Goal: Entertainment & Leisure: Consume media (video, audio)

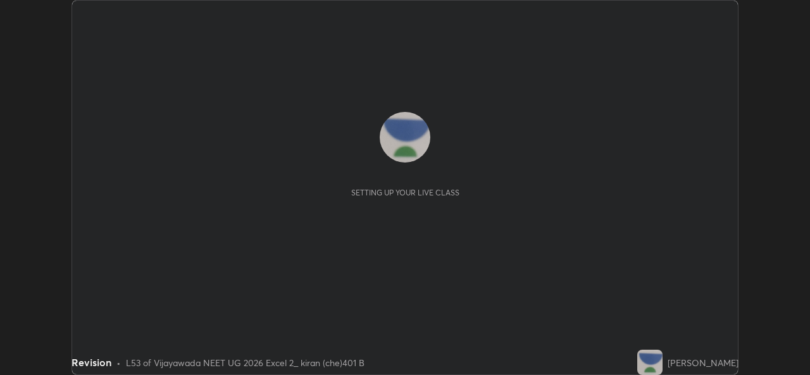
scroll to position [375, 810]
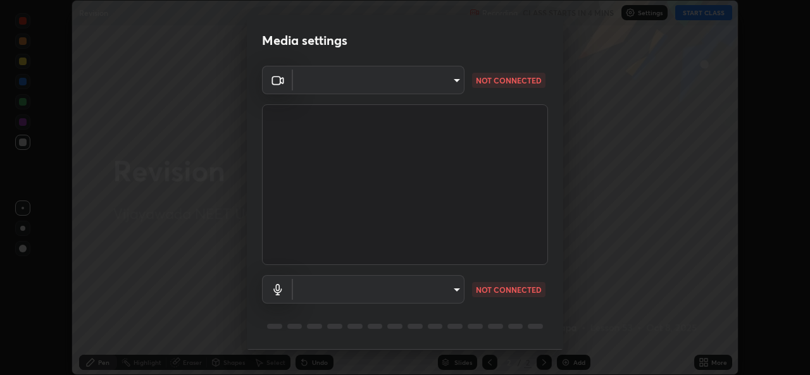
type input "3a992d1da3209f10b5da796cf46cb8db787427b461a3fd2b7253857f6e40e0ec"
type input "0dce955b6b4f6b94a9b0145f851f3af49c125d8c235586a27029e9c8e3e71f78"
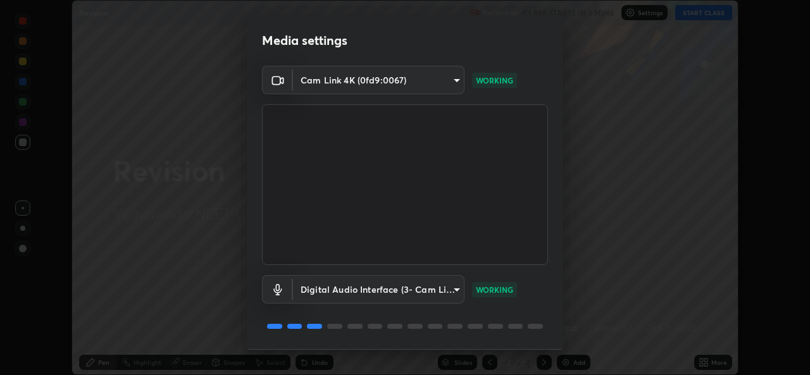
scroll to position [40, 0]
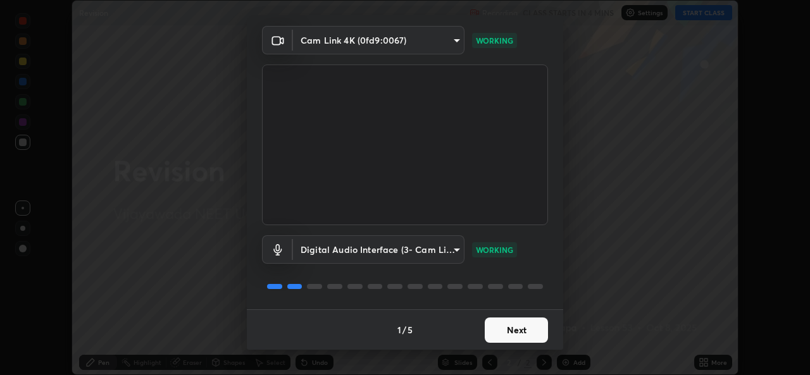
click at [517, 337] on button "Next" at bounding box center [516, 330] width 63 height 25
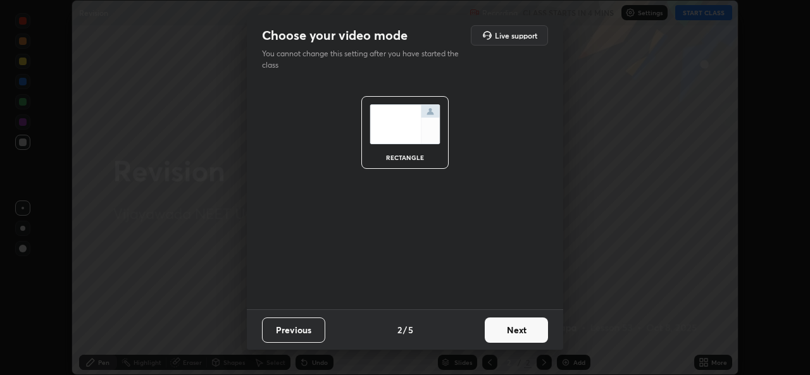
scroll to position [0, 0]
click at [521, 336] on button "Next" at bounding box center [516, 330] width 63 height 25
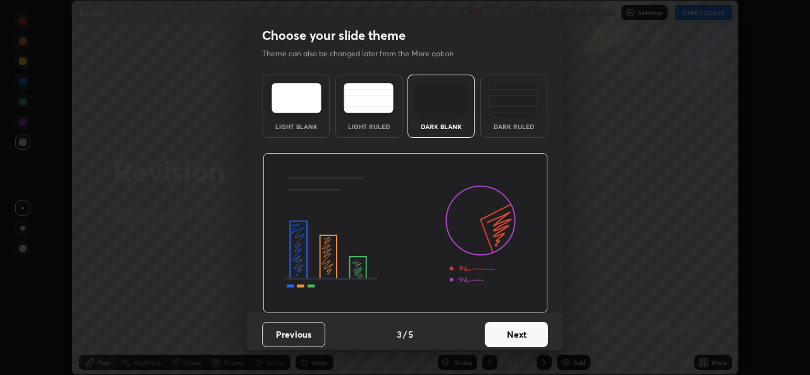
click at [527, 332] on button "Next" at bounding box center [516, 334] width 63 height 25
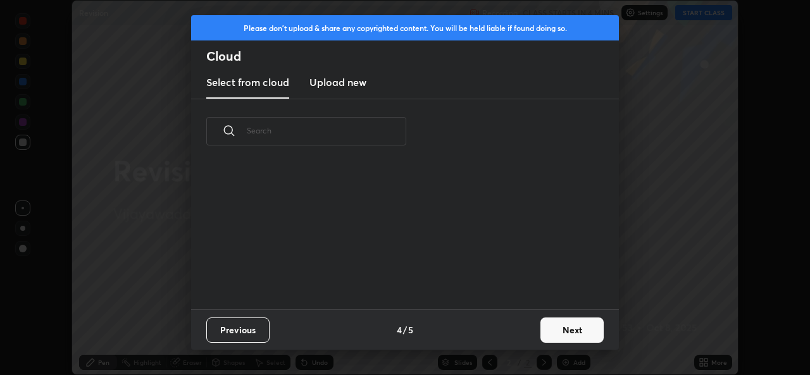
scroll to position [4, 7]
click at [565, 325] on button "Next" at bounding box center [572, 330] width 63 height 25
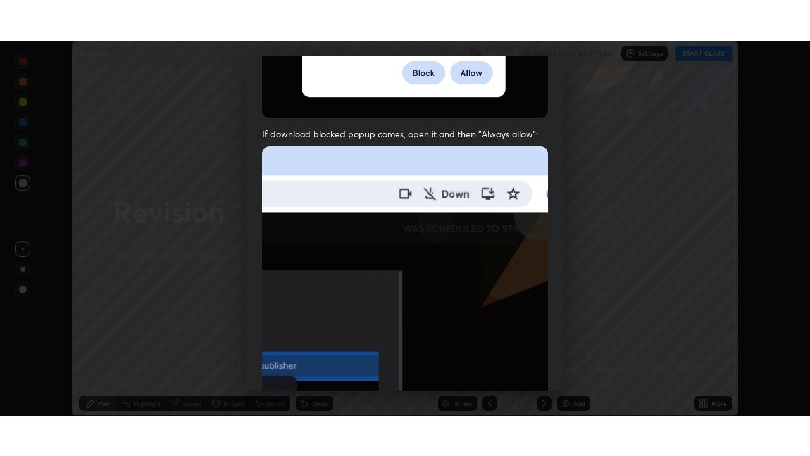
scroll to position [298, 0]
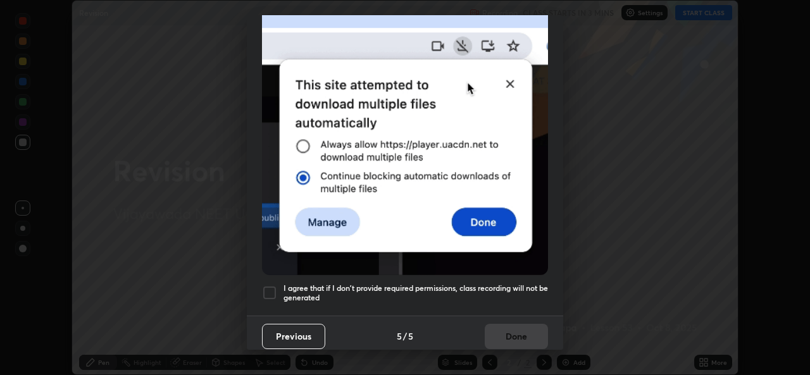
click at [274, 288] on div at bounding box center [269, 293] width 15 height 15
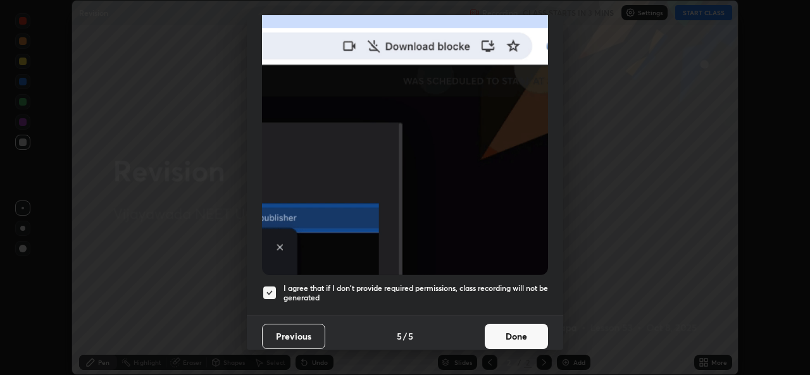
click at [508, 332] on button "Done" at bounding box center [516, 336] width 63 height 25
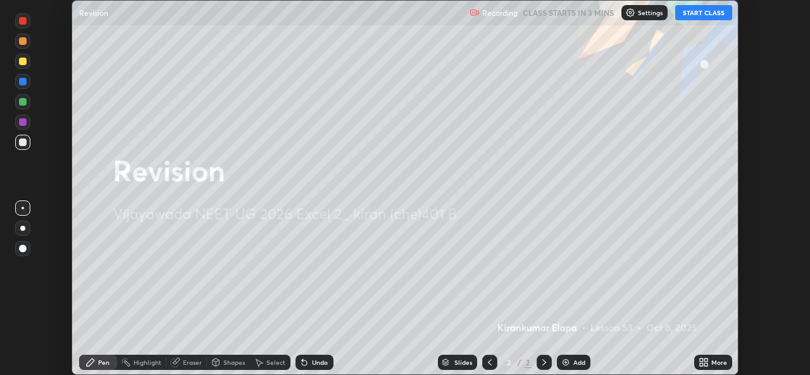
click at [716, 15] on button "START CLASS" at bounding box center [704, 12] width 57 height 15
click at [706, 360] on icon at bounding box center [706, 360] width 3 height 3
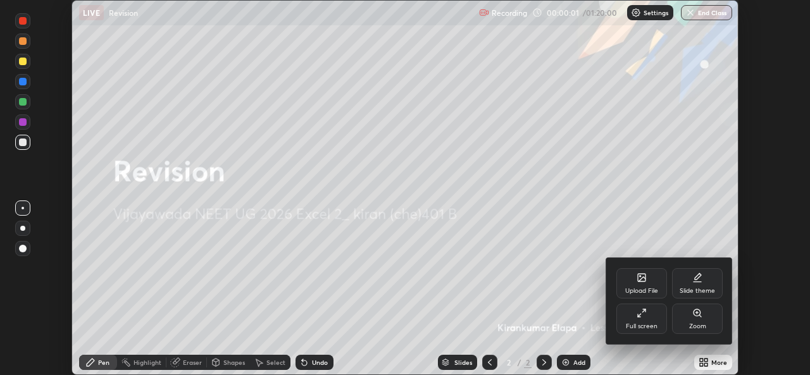
click at [646, 320] on div "Full screen" at bounding box center [642, 319] width 51 height 30
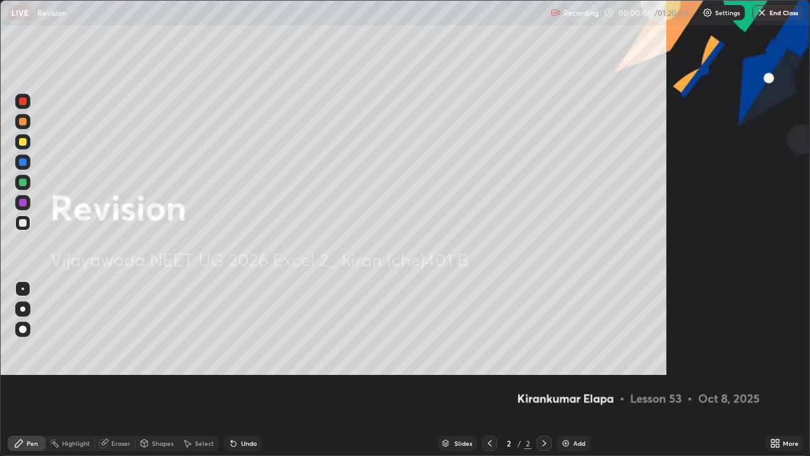
scroll to position [456, 810]
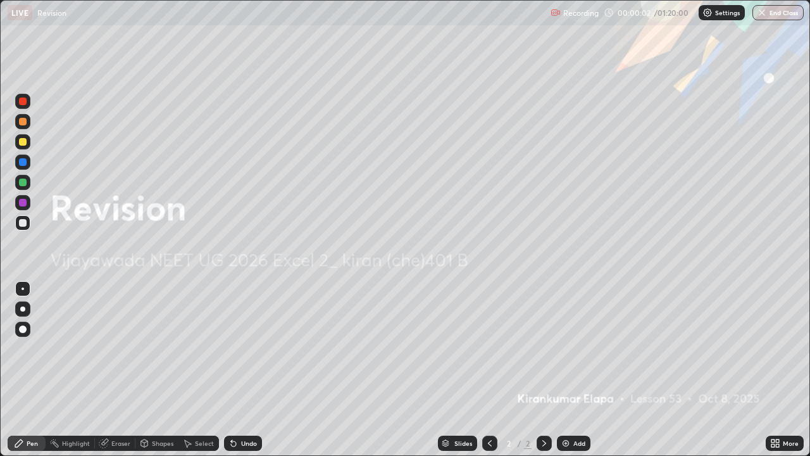
click at [575, 375] on div "Add" at bounding box center [580, 443] width 12 height 6
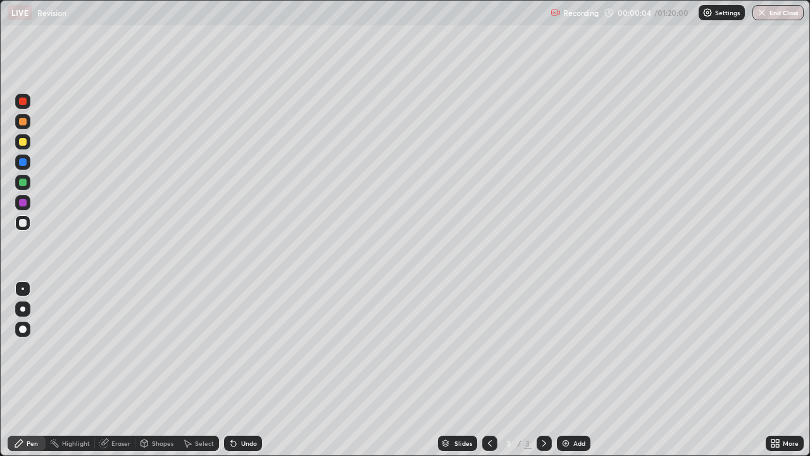
click at [23, 309] on div at bounding box center [22, 308] width 5 height 5
click at [21, 141] on div at bounding box center [23, 142] width 8 height 8
click at [120, 375] on div "Eraser" at bounding box center [120, 443] width 19 height 6
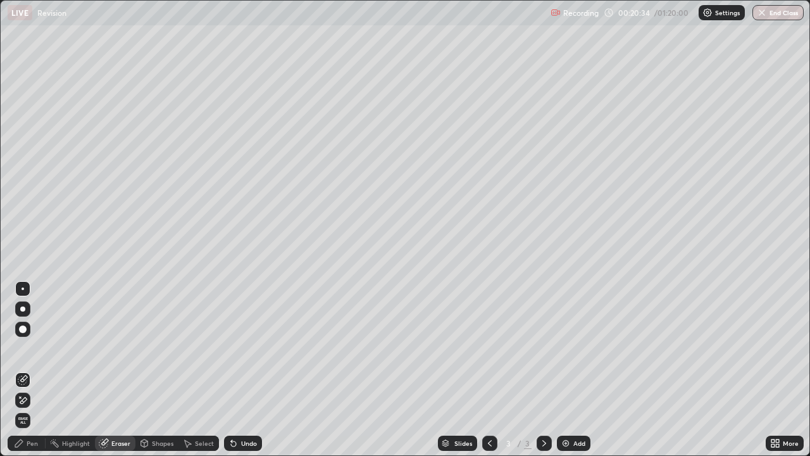
click at [29, 375] on div "Pen" at bounding box center [32, 443] width 11 height 6
